Goal: Information Seeking & Learning: Learn about a topic

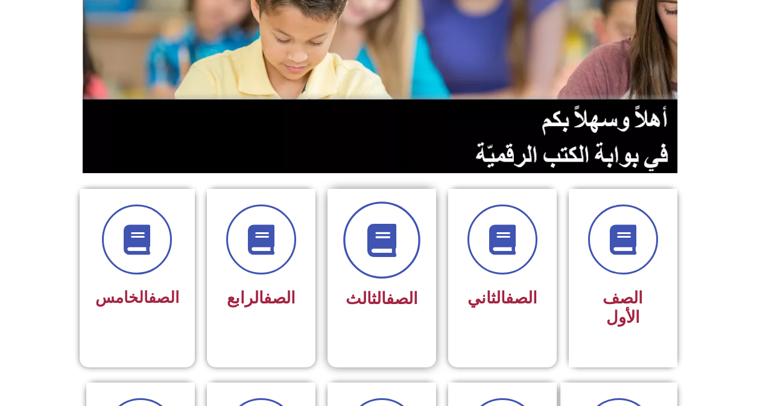
scroll to position [241, 0]
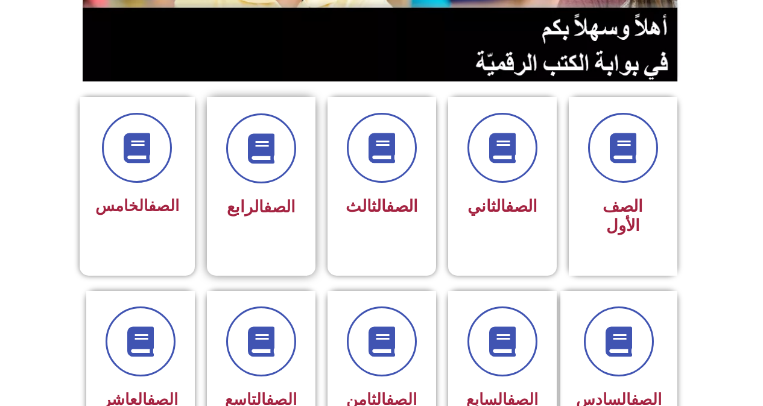
click at [227, 195] on div "الصف الرابع" at bounding box center [261, 207] width 76 height 30
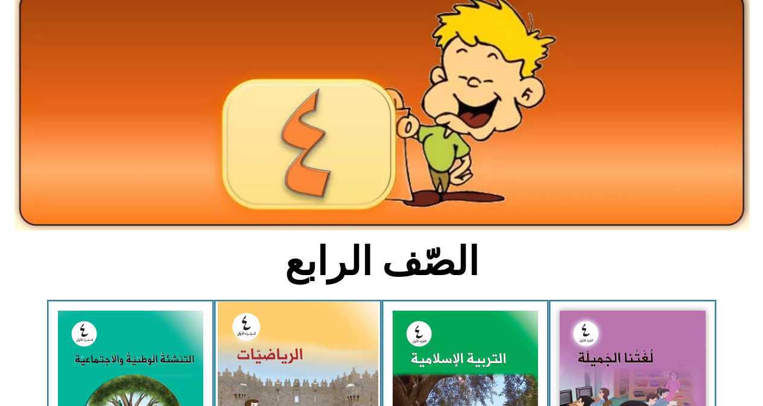
scroll to position [241, 0]
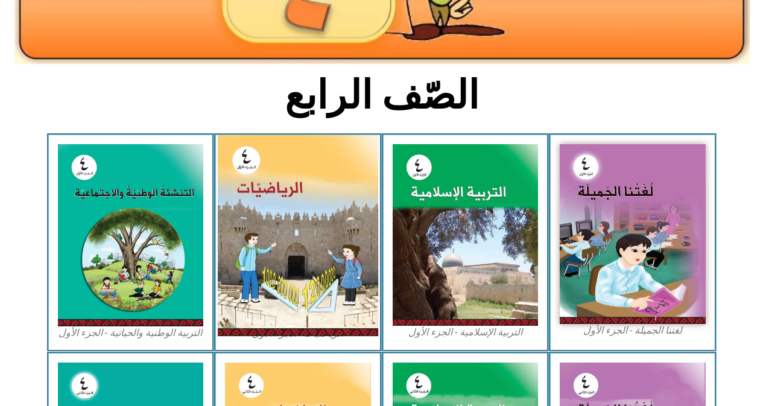
click at [303, 214] on img at bounding box center [298, 235] width 160 height 201
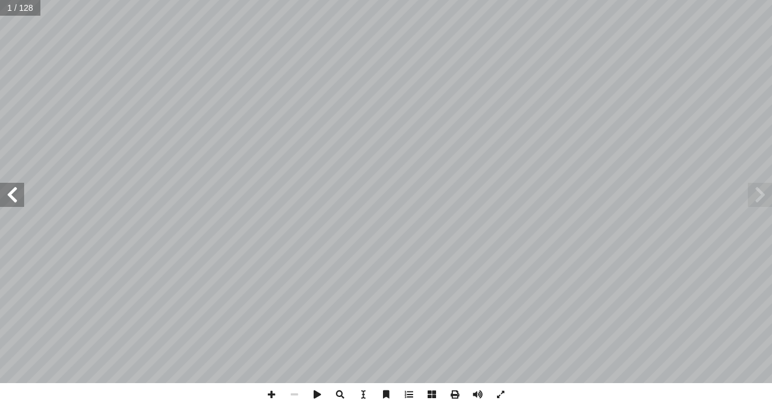
click at [12, 193] on span at bounding box center [12, 195] width 24 height 24
click at [10, 195] on span at bounding box center [12, 195] width 24 height 24
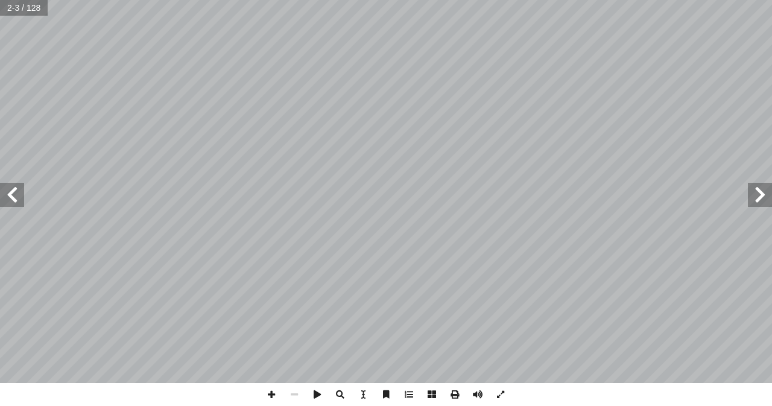
click at [10, 195] on span at bounding box center [12, 195] width 24 height 24
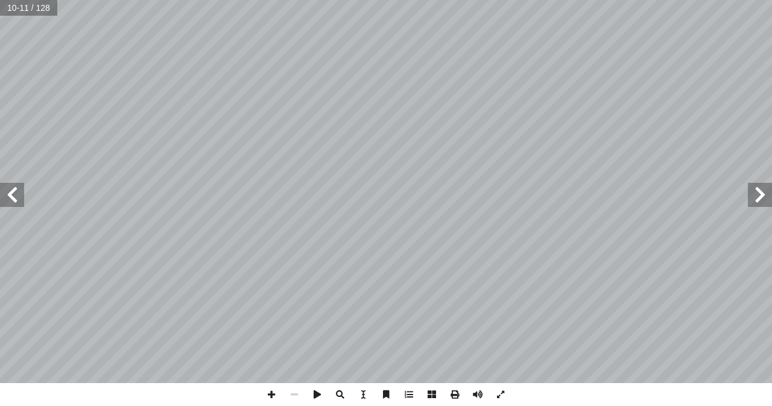
click at [10, 195] on span at bounding box center [12, 195] width 24 height 24
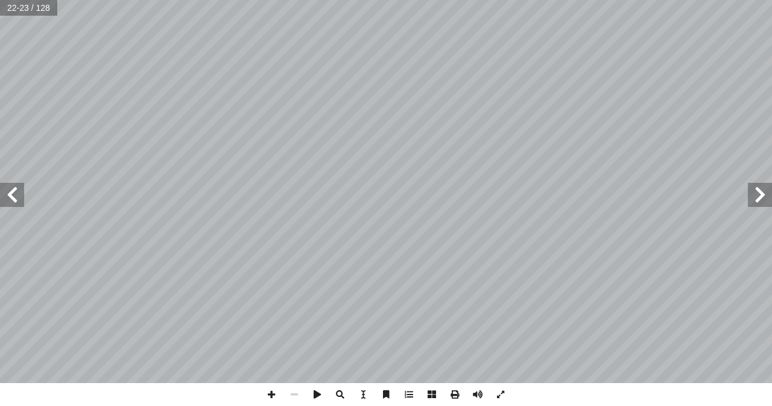
click at [10, 195] on span at bounding box center [12, 195] width 24 height 24
click at [270, 393] on span at bounding box center [271, 394] width 23 height 23
drag, startPoint x: 271, startPoint y: 397, endPoint x: 299, endPoint y: 386, distance: 30.6
click at [277, 395] on span at bounding box center [271, 394] width 23 height 23
click at [16, 200] on span at bounding box center [12, 195] width 24 height 24
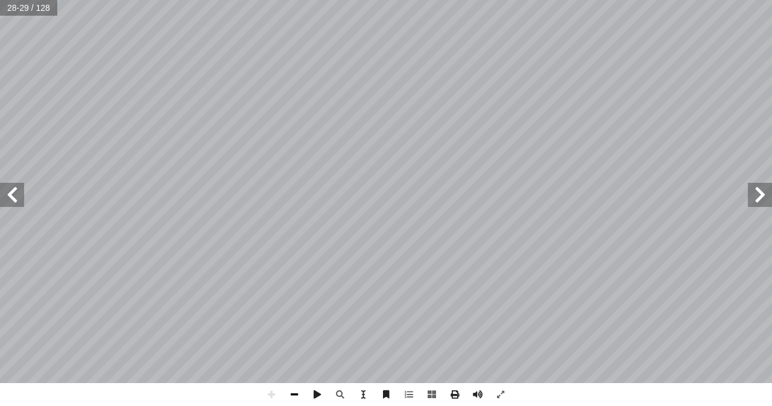
click at [293, 392] on span at bounding box center [294, 394] width 23 height 23
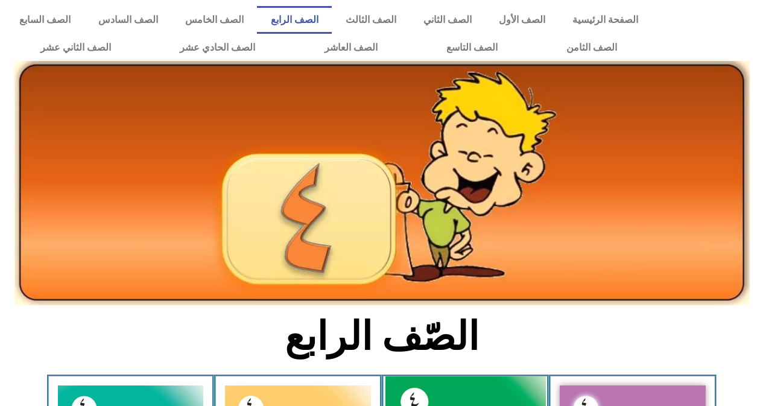
scroll to position [241, 0]
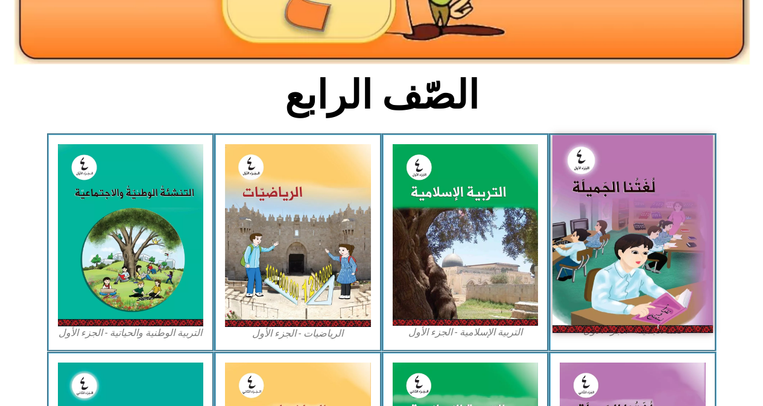
click at [593, 177] on img at bounding box center [632, 233] width 160 height 197
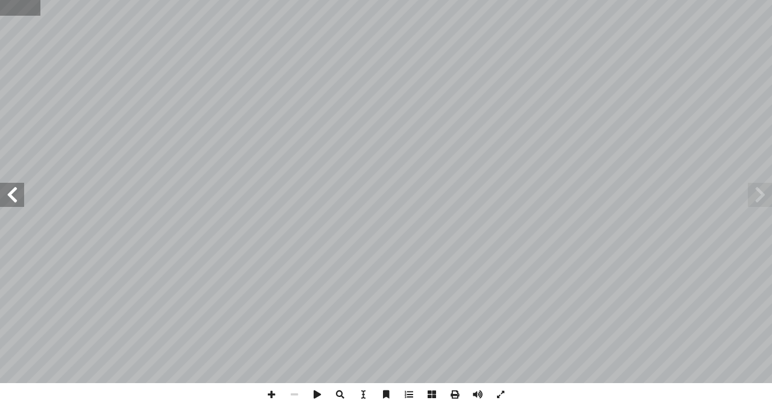
click at [23, 11] on input "text" at bounding box center [20, 8] width 40 height 16
type input "**"
click at [1, 193] on span at bounding box center [12, 195] width 24 height 24
click at [0, 190] on span at bounding box center [12, 195] width 24 height 24
click at [274, 391] on span at bounding box center [271, 394] width 23 height 23
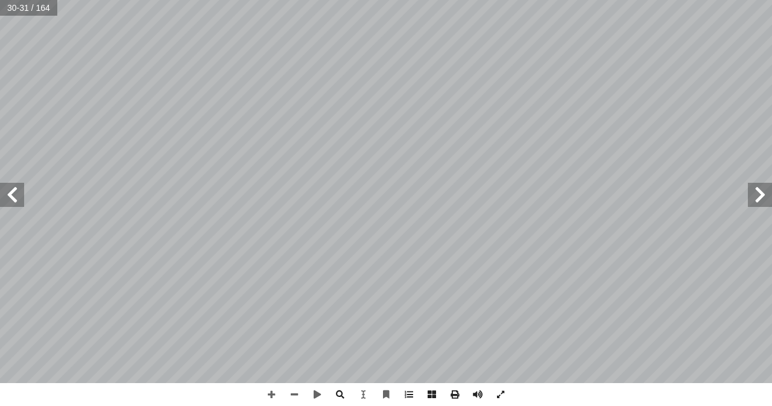
click at [172, 388] on div "٢٦ : أ ا َ ر ْ ق َ ن ُّ س ِ ح أ ا َ ف نا، ِ ت ْ ي َ ب ِ ناء ِ في ف ِ تون ْ ي َّ…" at bounding box center [386, 203] width 772 height 406
click at [11, 204] on span at bounding box center [12, 195] width 24 height 24
click at [290, 391] on span at bounding box center [294, 394] width 23 height 23
click at [6, 189] on span at bounding box center [12, 195] width 24 height 24
